Goal: Information Seeking & Learning: Learn about a topic

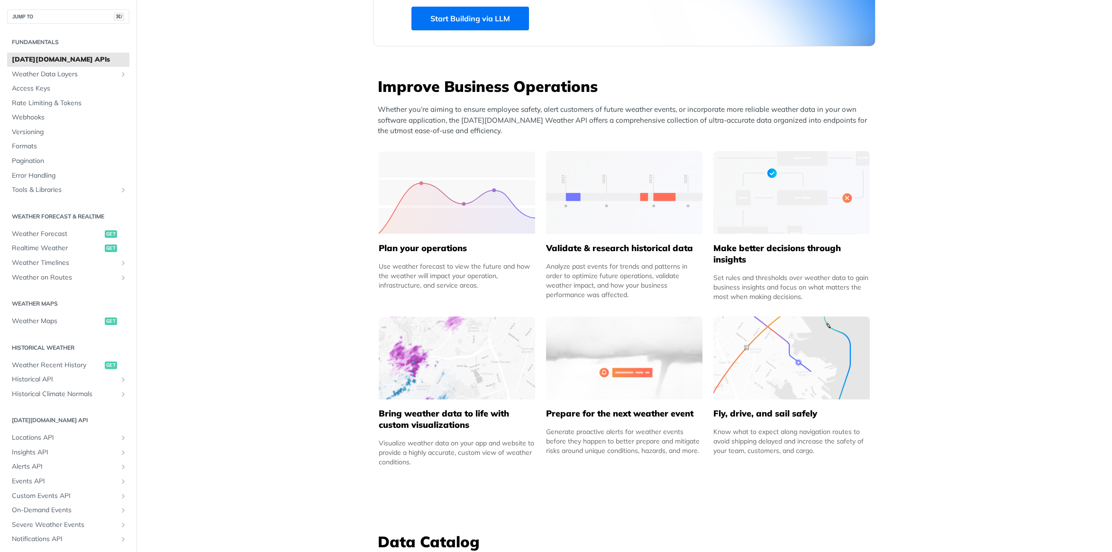
scroll to position [318, 0]
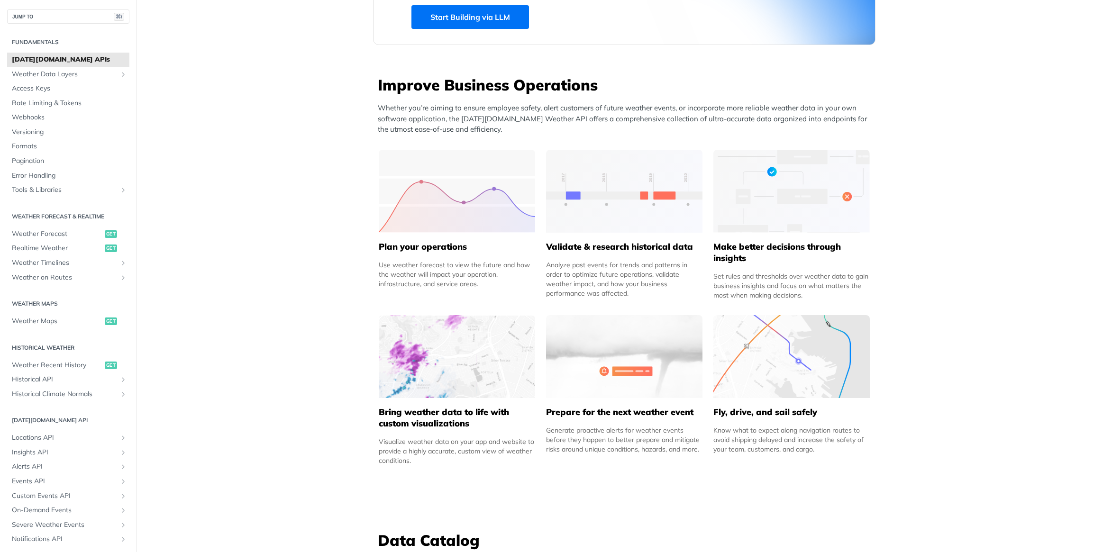
click at [784, 362] on img at bounding box center [791, 356] width 156 height 83
click at [756, 410] on h5 "Fly, drive, and sail safely" at bounding box center [791, 412] width 156 height 11
click at [756, 412] on h5 "Fly, drive, and sail safely" at bounding box center [791, 412] width 156 height 11
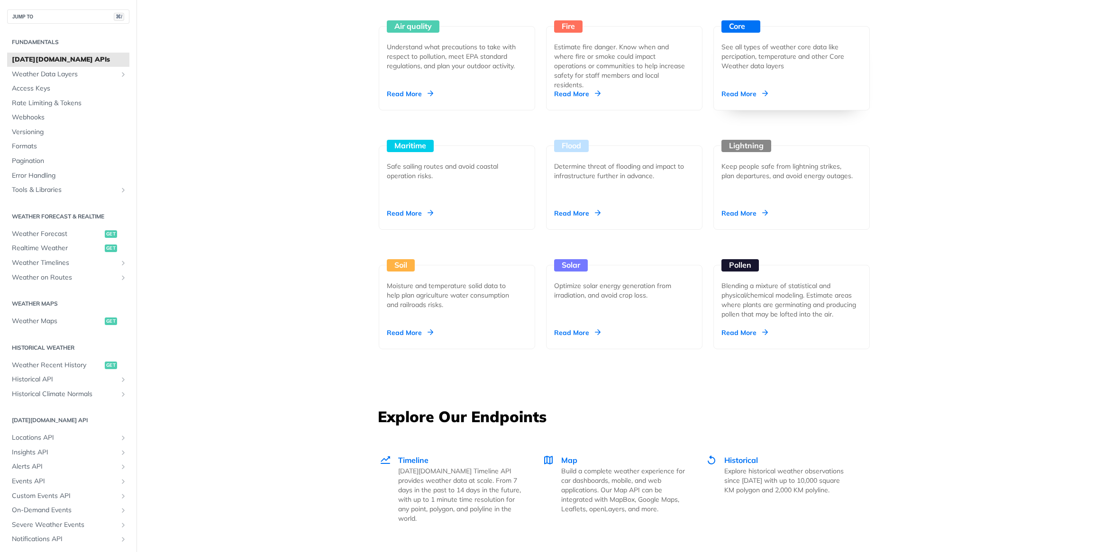
scroll to position [684, 0]
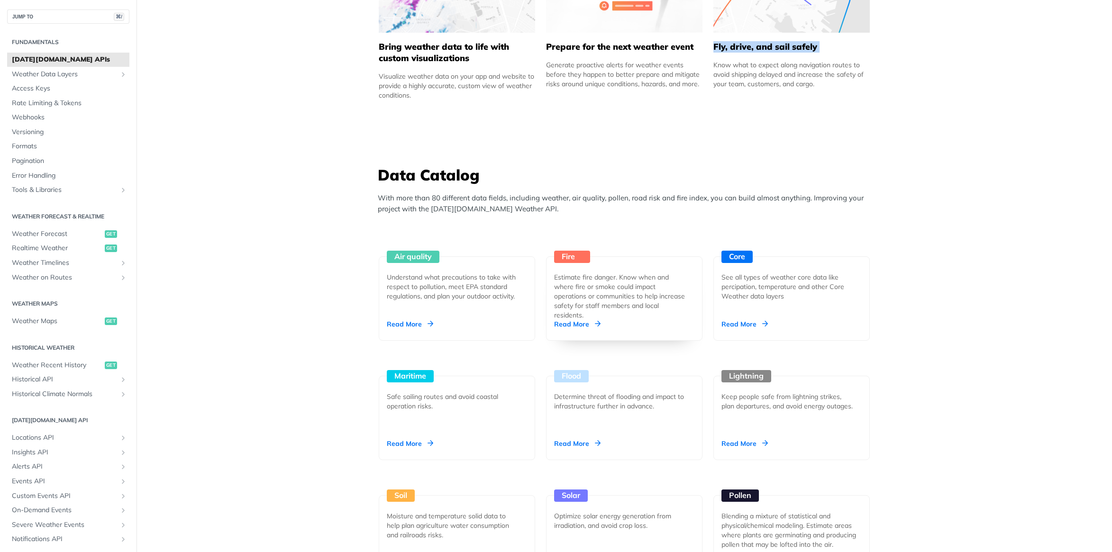
click at [648, 315] on div "Estimate fire danger. Know when and where fire or smoke could impact operations…" at bounding box center [620, 295] width 133 height 47
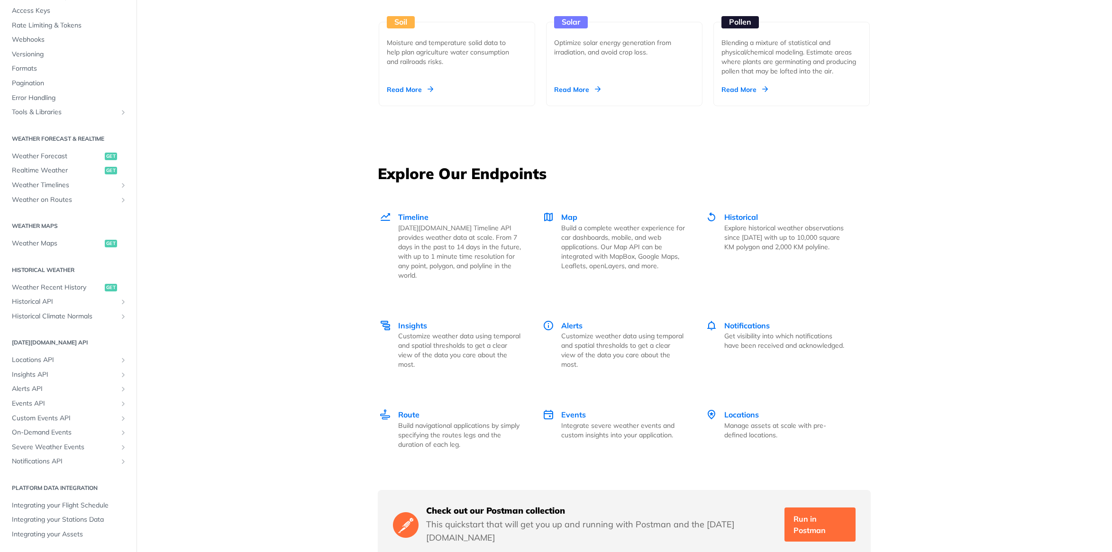
scroll to position [1160, 0]
